Goal: Information Seeking & Learning: Learn about a topic

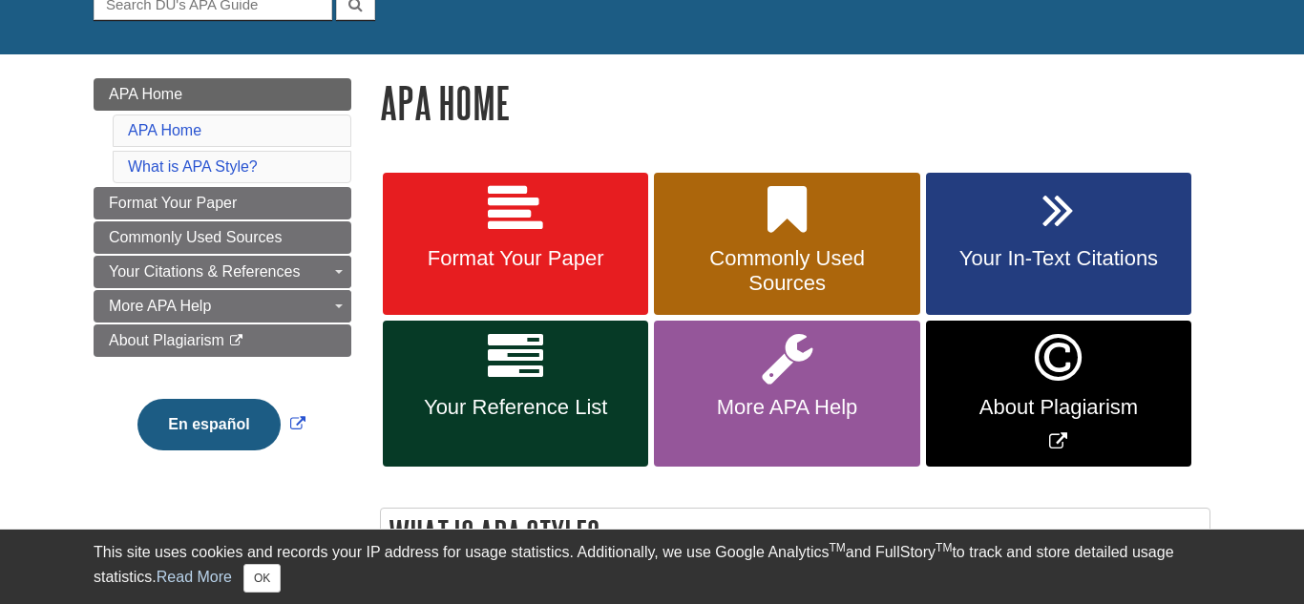
scroll to position [214, 0]
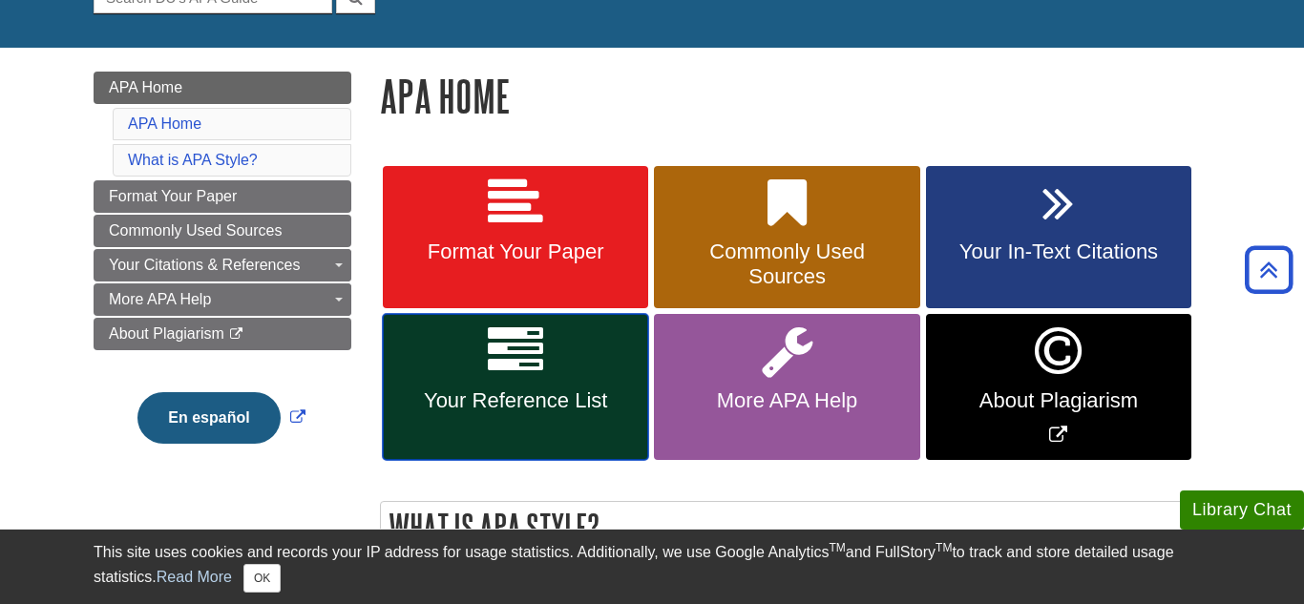
click at [512, 331] on icon at bounding box center [515, 351] width 55 height 55
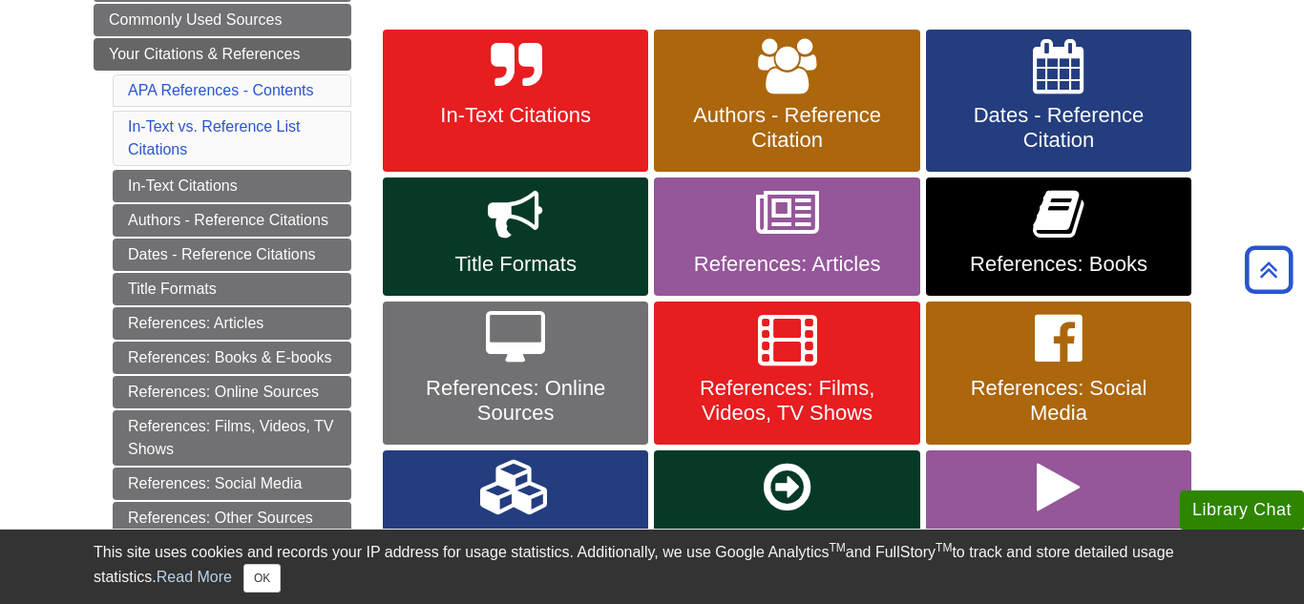
scroll to position [355, 0]
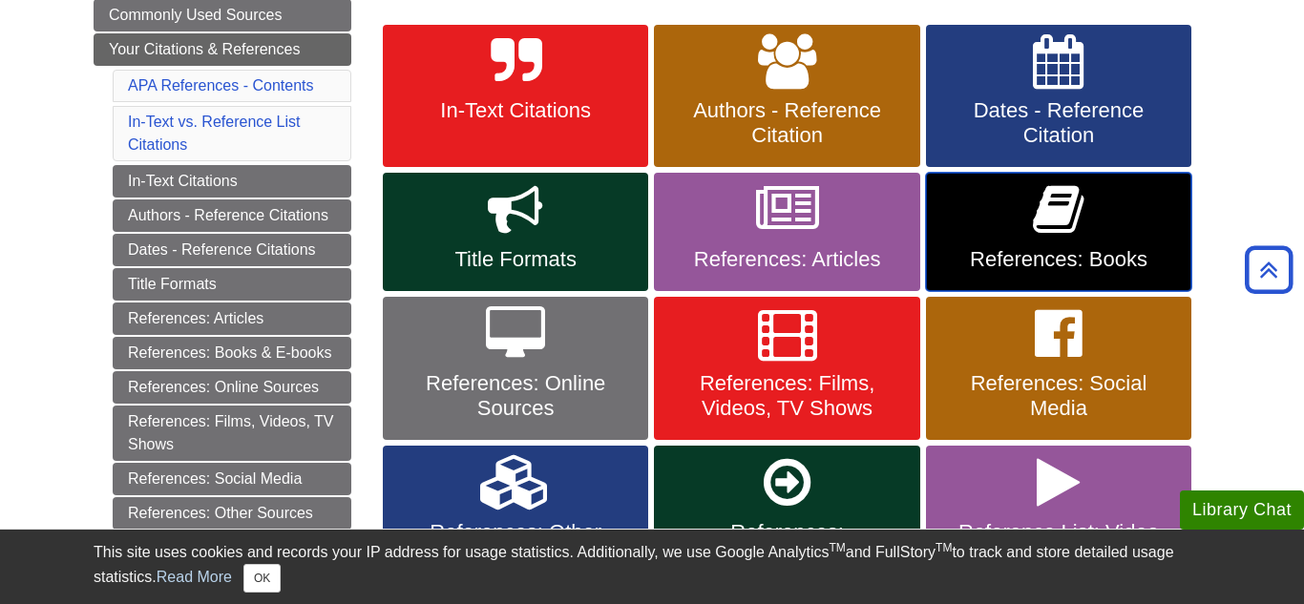
click at [1109, 199] on link "References: Books" at bounding box center [1058, 232] width 265 height 118
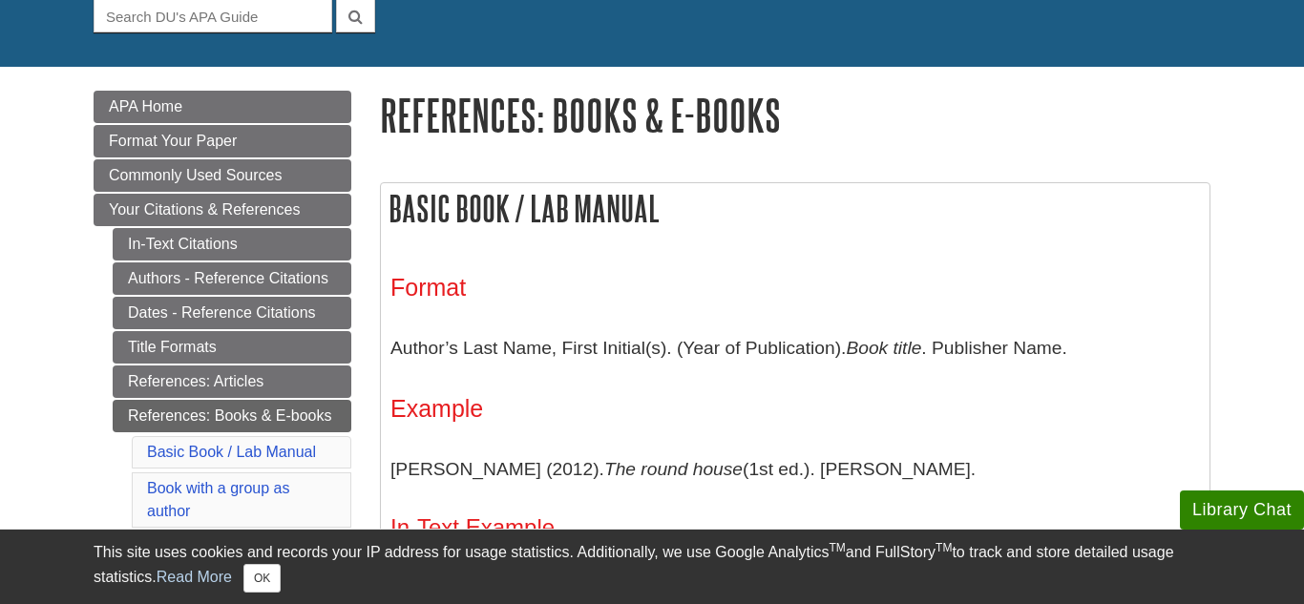
scroll to position [196, 0]
